Goal: Communication & Community: Answer question/provide support

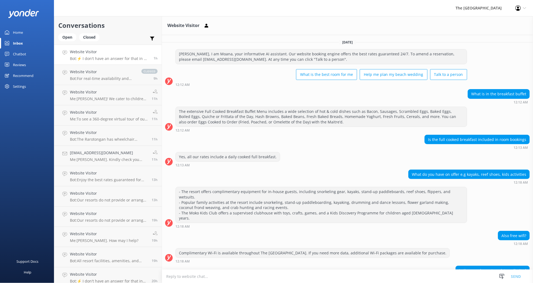
scroll to position [418, 0]
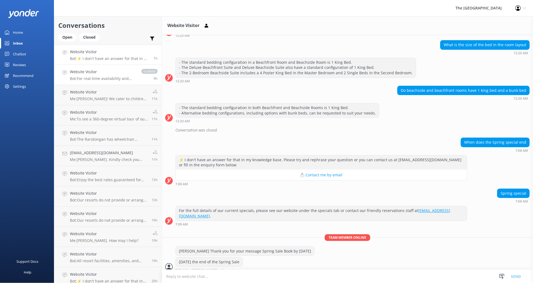
click at [109, 79] on p "Bot: For real-time availability and accommodation bookings, please visit [URL][…" at bounding box center [103, 78] width 66 height 5
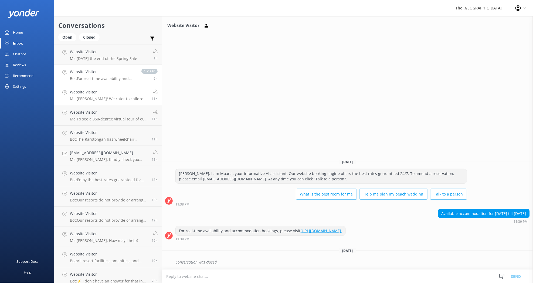
click at [104, 99] on p "Me: [PERSON_NAME]! We cater to children aged [DEMOGRAPHIC_DATA] years inclusive…" at bounding box center [109, 98] width 78 height 5
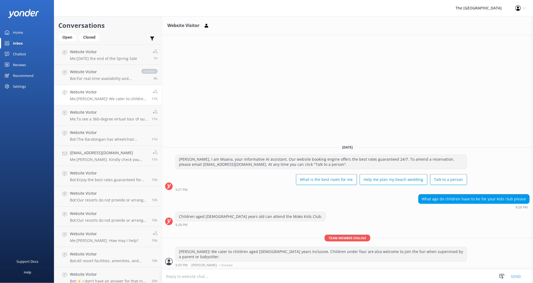
click at [103, 100] on p "Me: [PERSON_NAME]! We cater to children aged [DEMOGRAPHIC_DATA] years inclusive…" at bounding box center [109, 98] width 78 height 5
click at [102, 120] on p "Me: To see a 360-degree virtual tour of our rooms, please visit [URL][DOMAIN_NA…" at bounding box center [109, 119] width 78 height 5
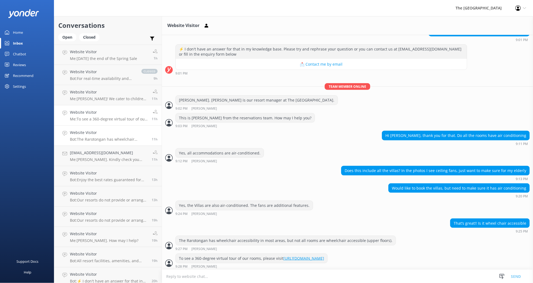
scroll to position [150, 0]
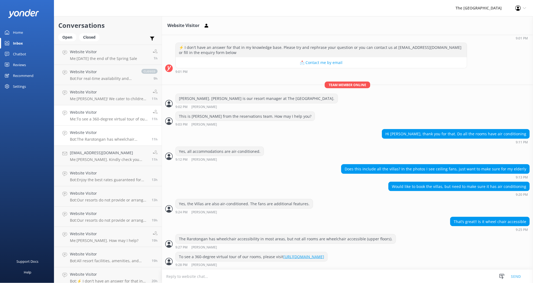
click at [109, 141] on p "Bot: The Rarotongan has wheelchair accessibility in most areas, but not all roo…" at bounding box center [109, 139] width 78 height 5
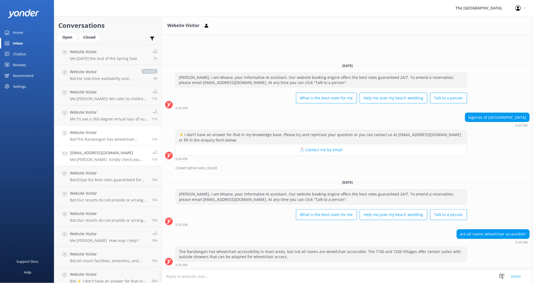
click at [108, 160] on p "Me: [PERSON_NAME]. Kindly check you inbox as I have sent you an email regarding…" at bounding box center [109, 159] width 78 height 5
